Goal: Use online tool/utility: Use online tool/utility

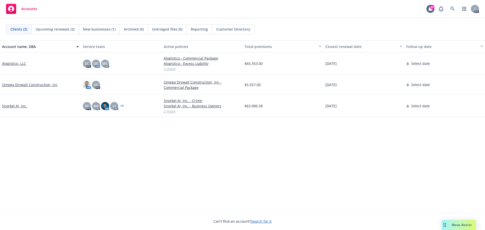
click at [448, 224] on div "Nova Assist" at bounding box center [462, 225] width 28 height 4
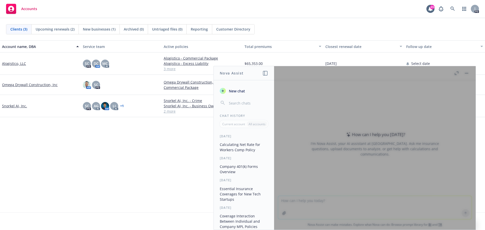
click at [256, 147] on button "Calculating Net Rate for Workers Comp Policy" at bounding box center [244, 147] width 52 height 14
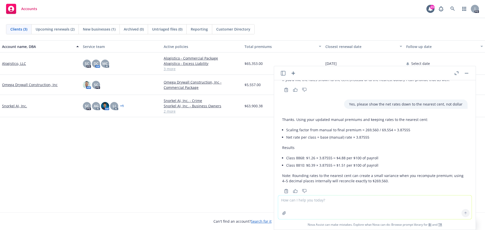
scroll to position [1016, 0]
click at [308, 202] on textarea at bounding box center [374, 207] width 193 height 24
click at [389, 199] on textarea "I need to calculate another net rate for a Workers Comp policy." at bounding box center [374, 207] width 193 height 24
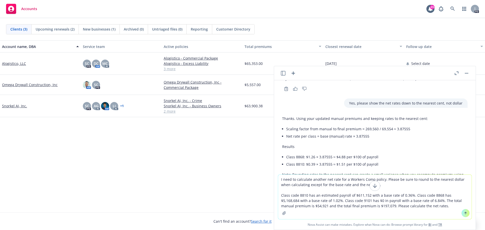
type textarea "I need to calculate another net rate for a Workers Comp policy. Please be sure …"
click at [464, 213] on icon at bounding box center [465, 213] width 4 height 4
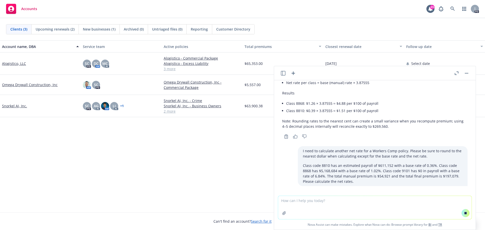
scroll to position [1021, 0]
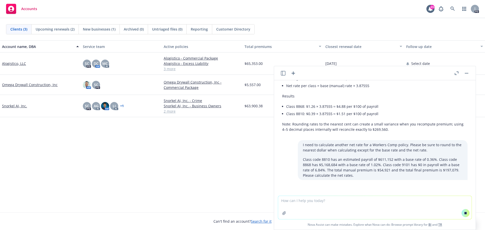
click at [454, 73] on icon "button" at bounding box center [456, 73] width 4 height 4
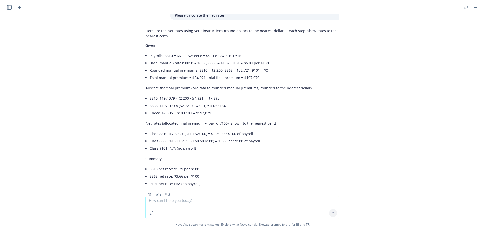
scroll to position [1168, 0]
